Goal: Task Accomplishment & Management: Manage account settings

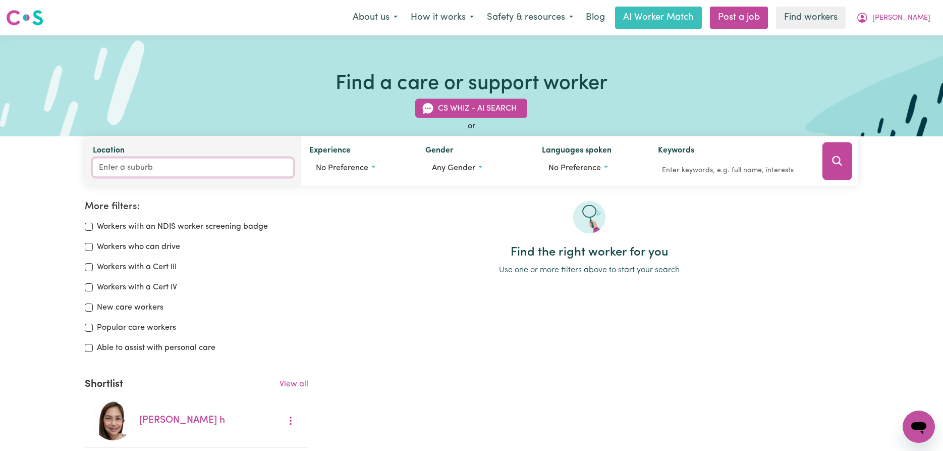
click at [126, 170] on input "Location" at bounding box center [193, 167] width 200 height 18
drag, startPoint x: 98, startPoint y: 165, endPoint x: 140, endPoint y: 169, distance: 42.1
click at [140, 169] on input "4105" at bounding box center [193, 167] width 200 height 18
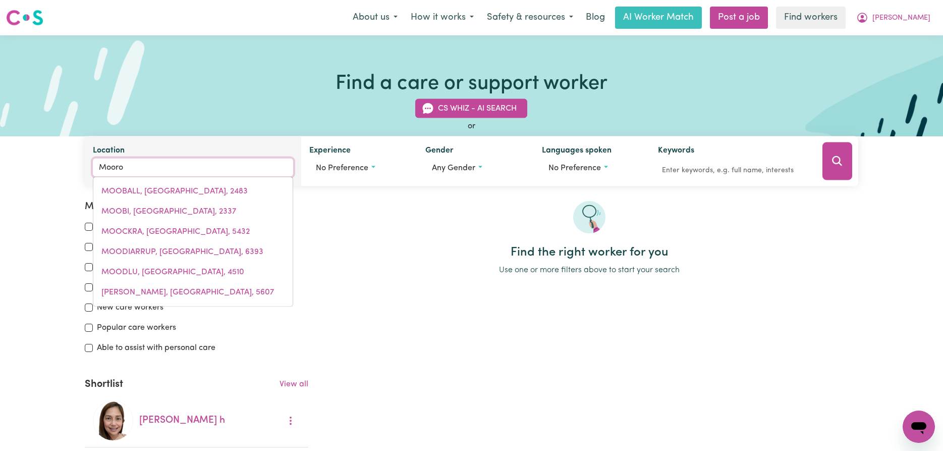
type input "Mooroo"
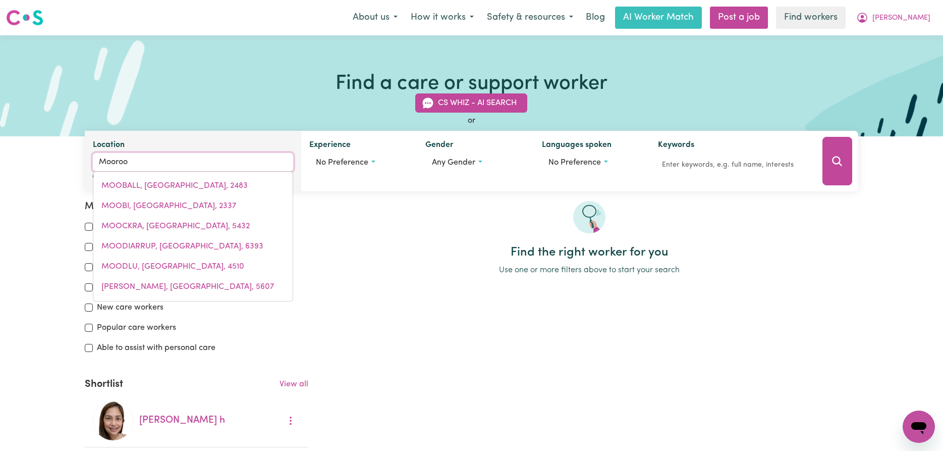
type input "MoorooBOOL, [GEOGRAPHIC_DATA], 4870"
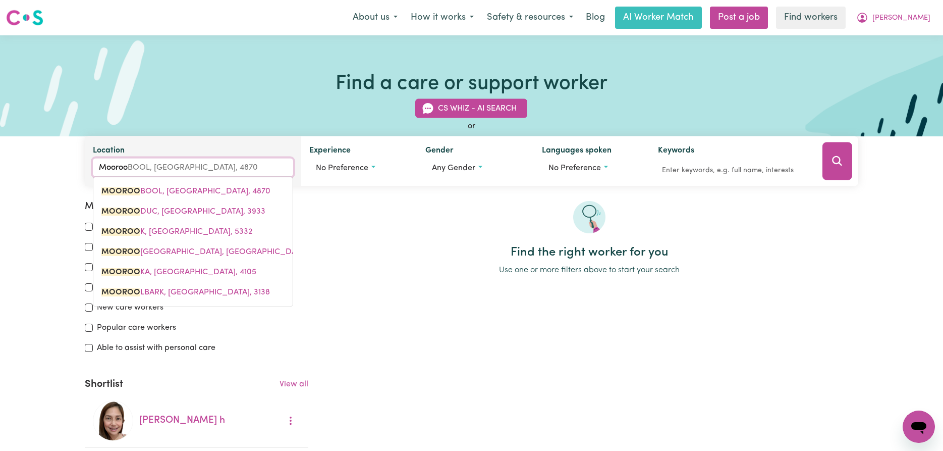
type input "Moorook"
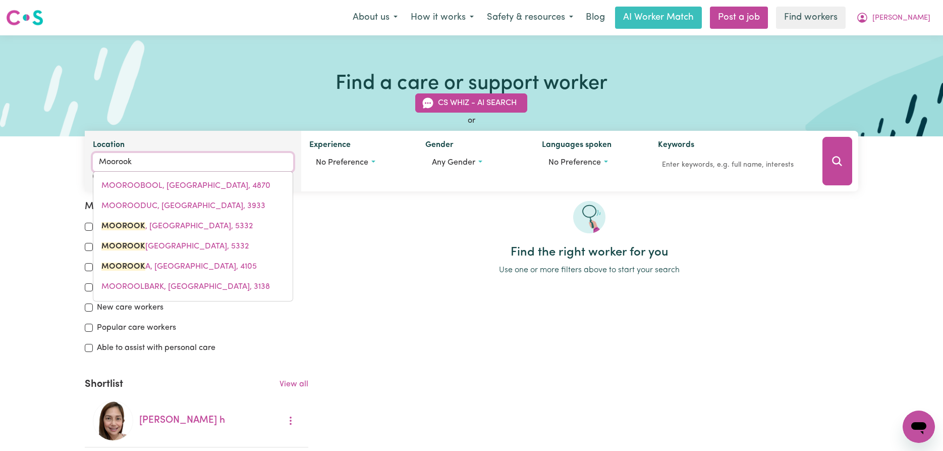
type input "Moorooka"
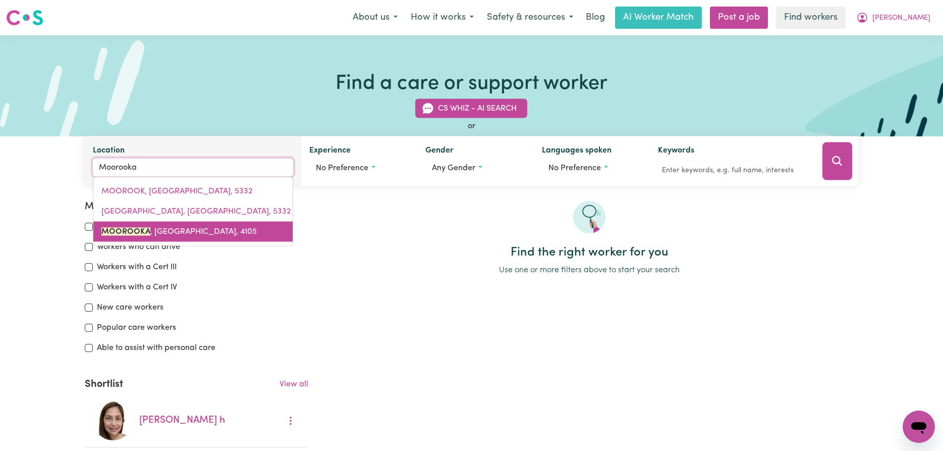
click at [128, 230] on mark "MOOROOKA" at bounding box center [125, 232] width 49 height 8
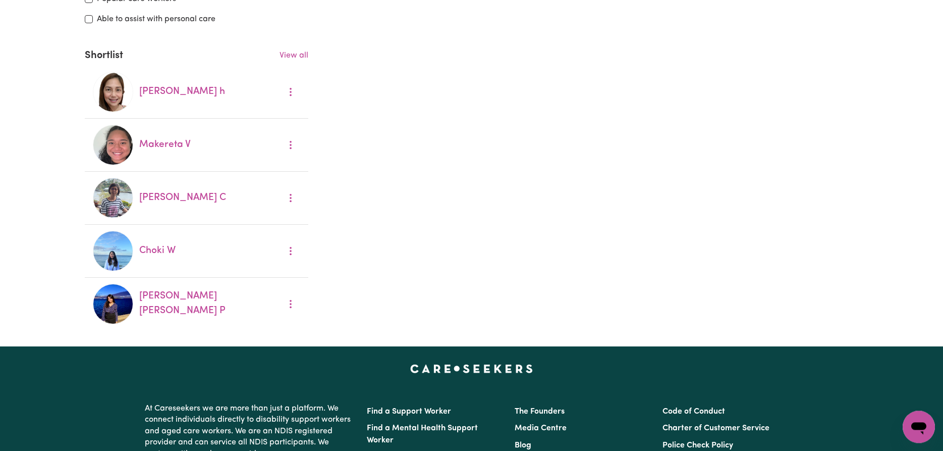
scroll to position [309, 0]
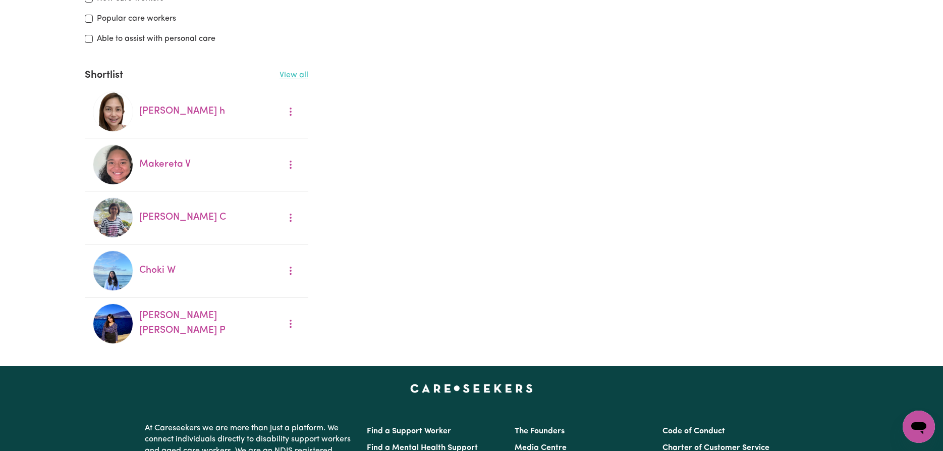
click at [301, 78] on link "View all" at bounding box center [294, 75] width 29 height 8
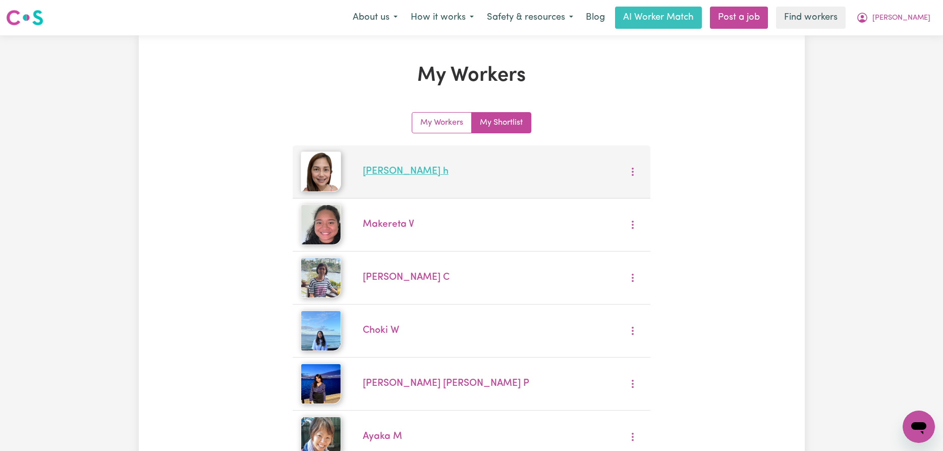
click at [394, 176] on link "[PERSON_NAME]" at bounding box center [406, 172] width 86 height 10
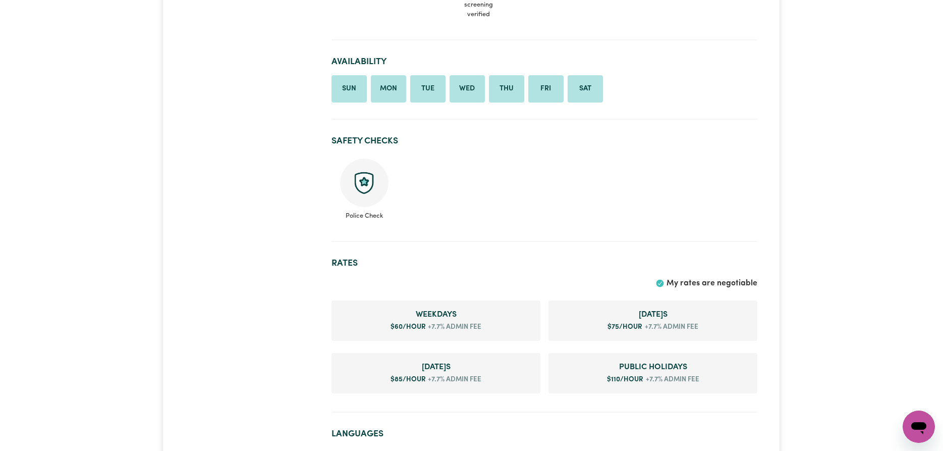
scroll to position [463, 0]
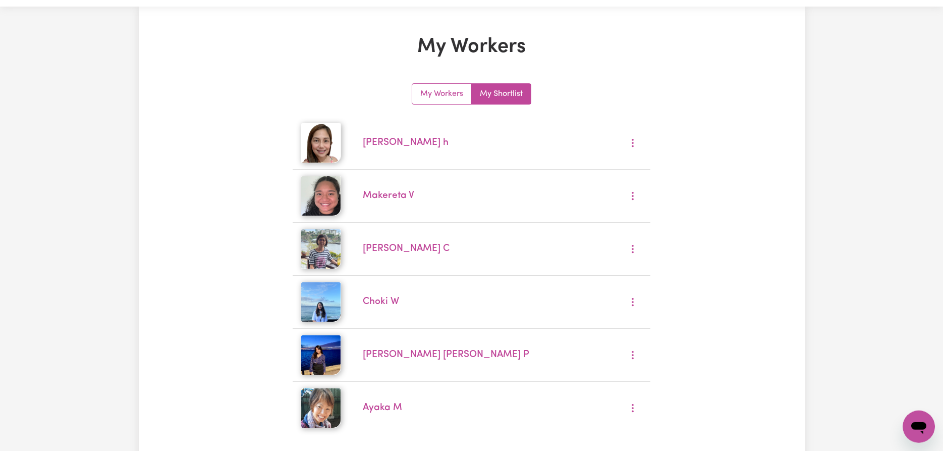
scroll to position [12, 0]
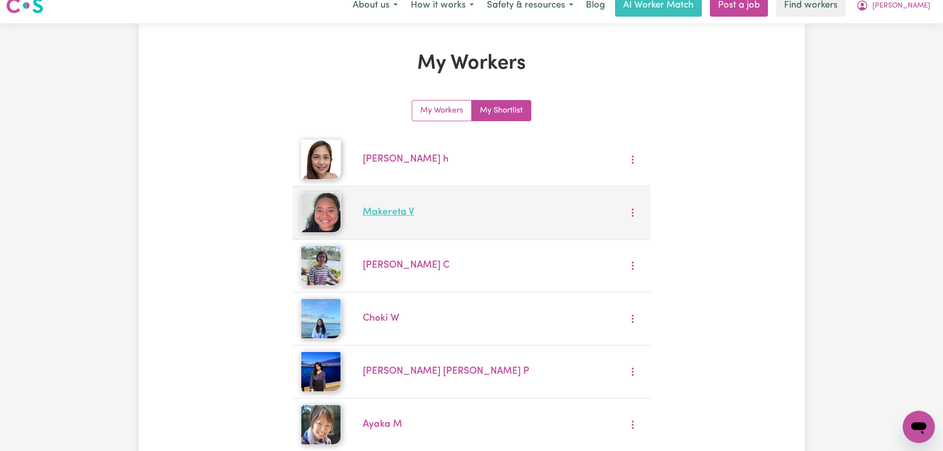
click at [386, 214] on link "Makereta V" at bounding box center [388, 212] width 51 height 10
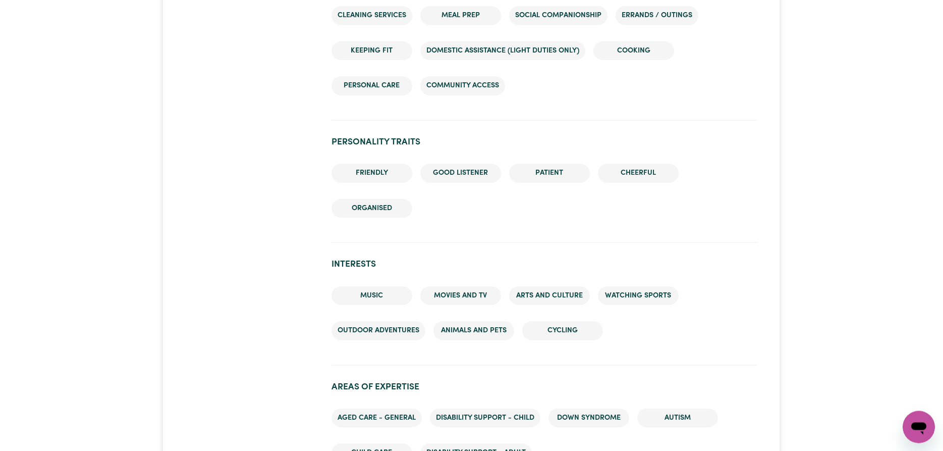
scroll to position [927, 0]
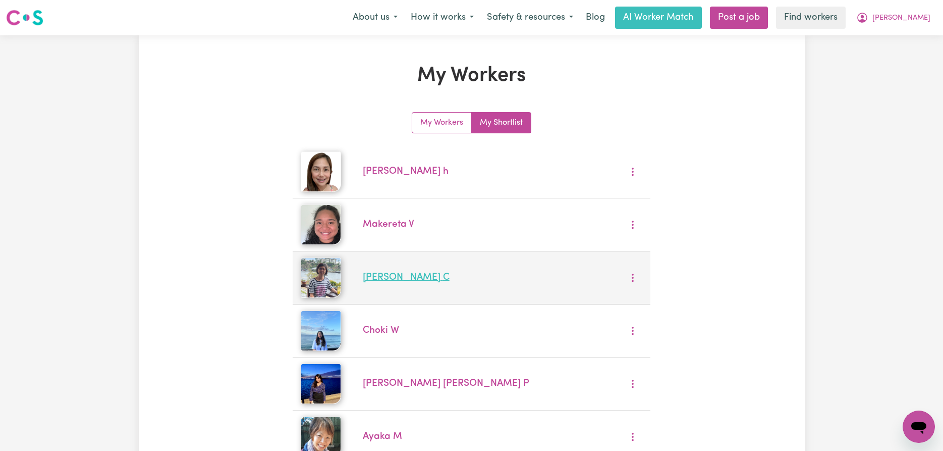
click at [384, 280] on link "[PERSON_NAME]" at bounding box center [406, 278] width 87 height 10
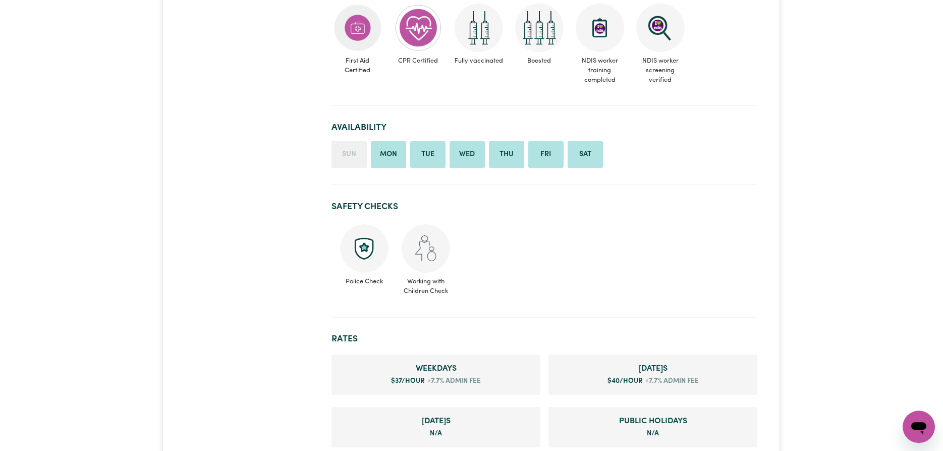
scroll to position [360, 0]
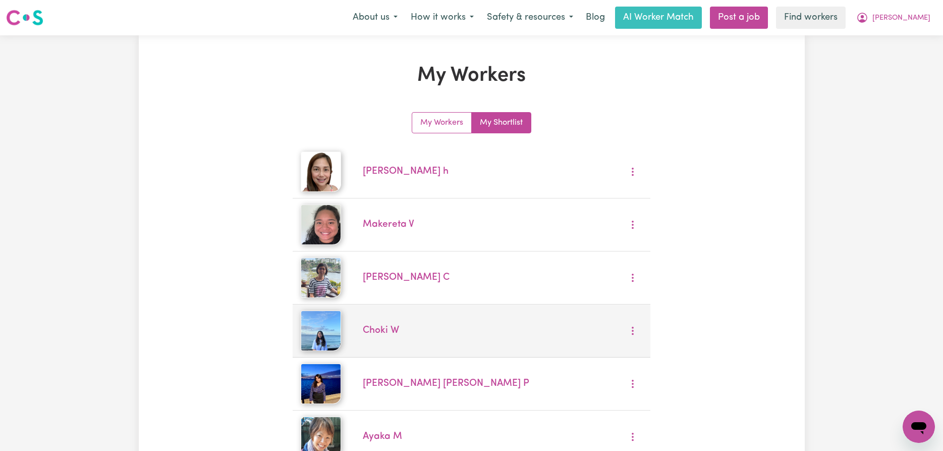
click at [393, 338] on li "Choki W" at bounding box center [472, 330] width 358 height 53
click at [383, 333] on link "Choki W" at bounding box center [381, 331] width 36 height 10
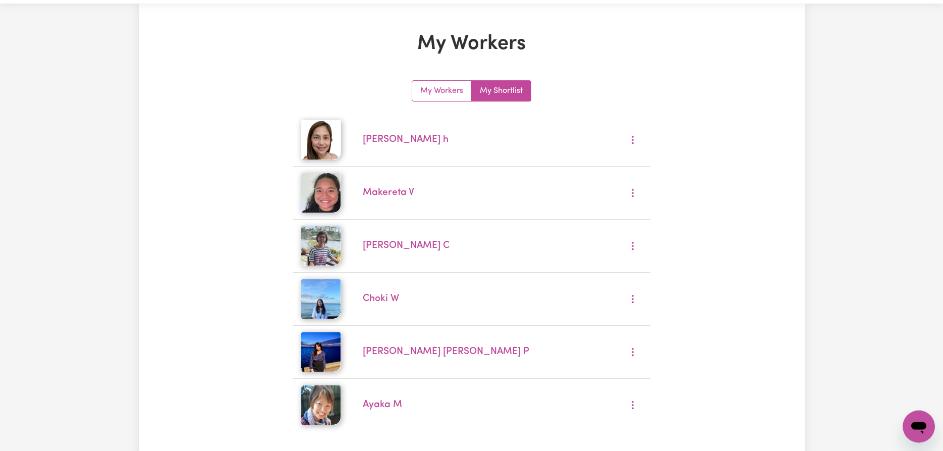
scroll to position [154, 0]
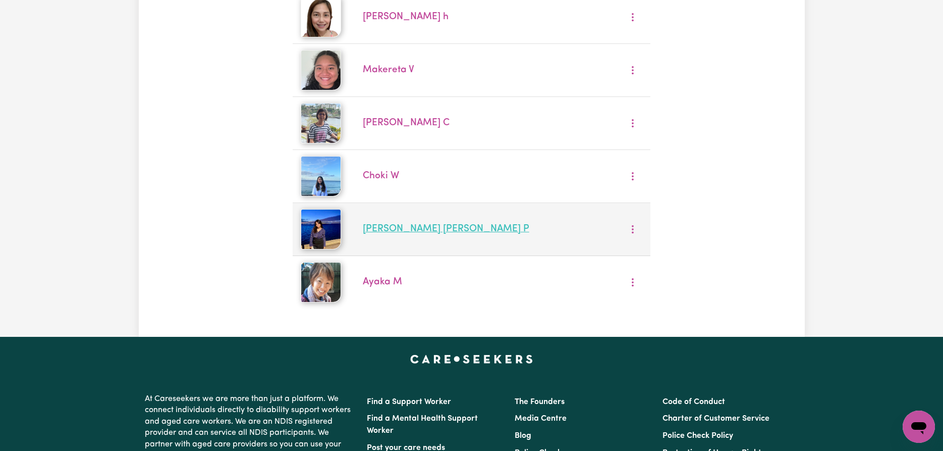
click at [384, 232] on link "[PERSON_NAME] [PERSON_NAME] P" at bounding box center [446, 229] width 167 height 10
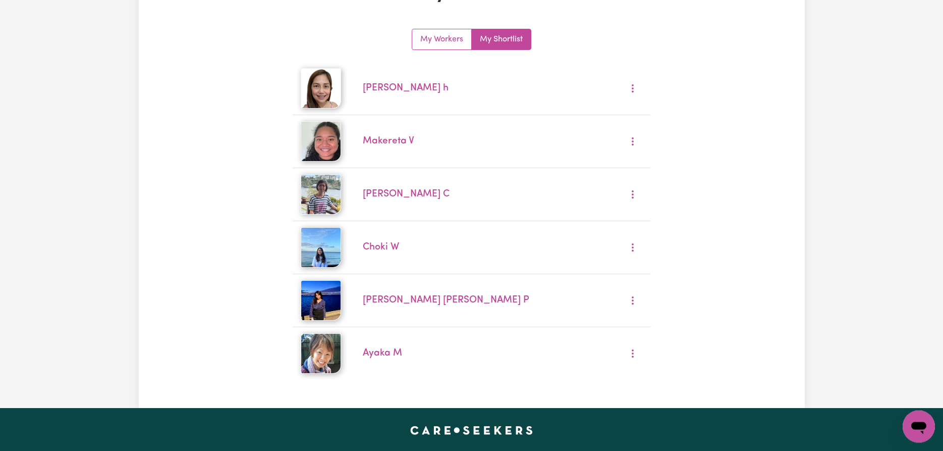
scroll to position [154, 0]
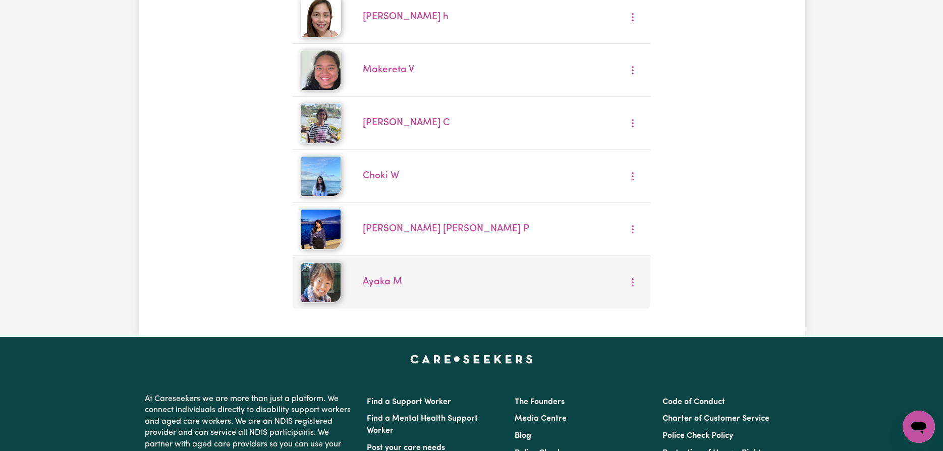
click at [445, 289] on div "Ayaka M" at bounding box center [472, 282] width 230 height 15
click at [445, 288] on div "Ayaka M" at bounding box center [472, 282] width 230 height 15
click at [384, 283] on link "Ayaka M" at bounding box center [382, 282] width 39 height 10
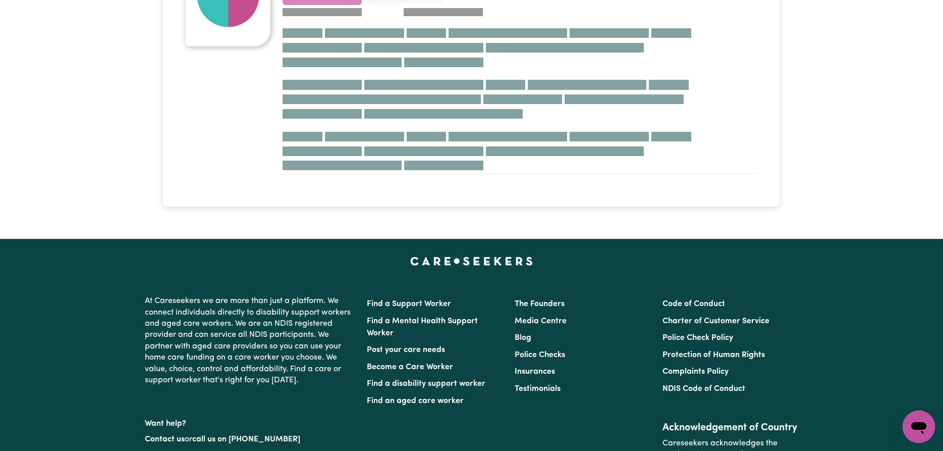
click at [384, 283] on div "At Careseekers we are more than just a platform. We connect individuals directl…" at bounding box center [472, 399] width 666 height 289
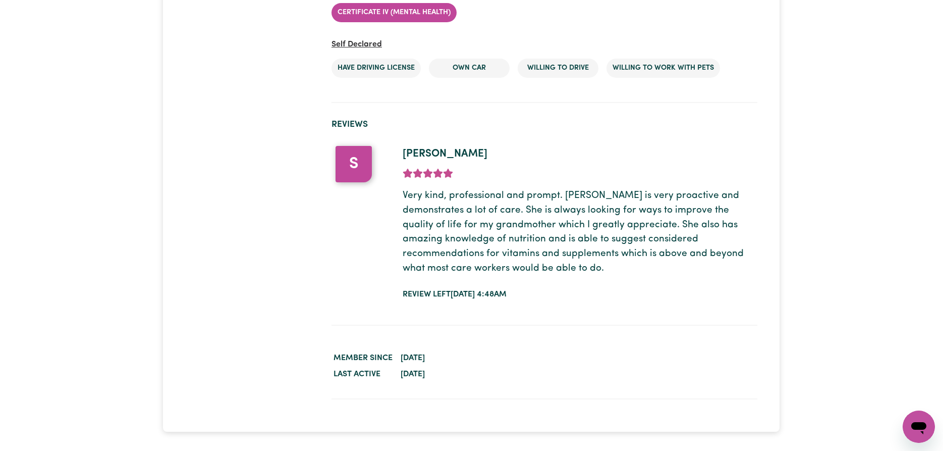
scroll to position [1750, 0]
